Goal: Information Seeking & Learning: Understand process/instructions

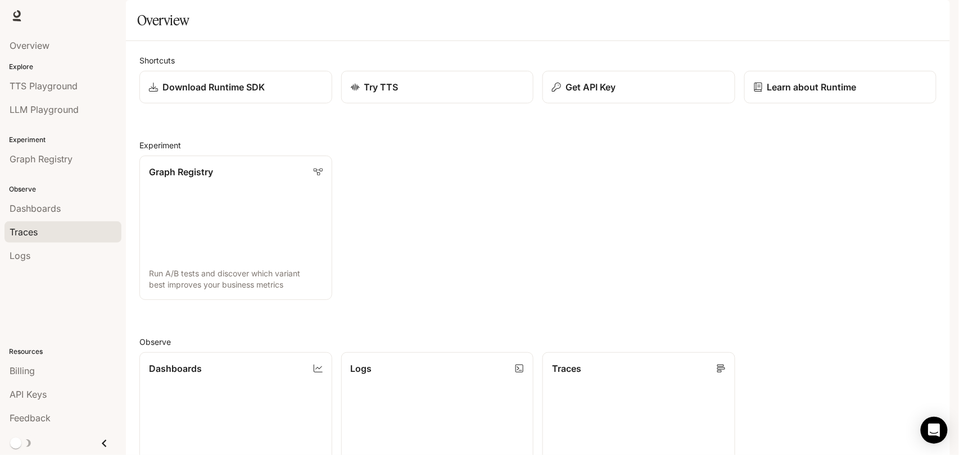
click at [54, 235] on div "Traces" at bounding box center [63, 231] width 107 height 13
